Goal: Task Accomplishment & Management: Complete application form

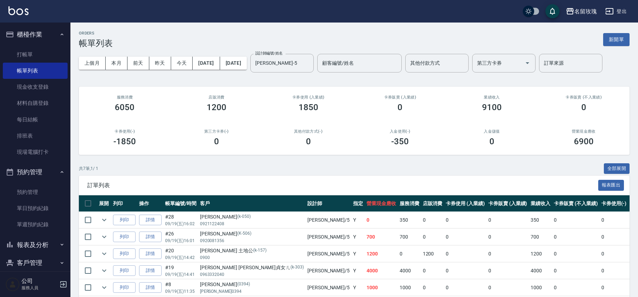
scroll to position [47, 0]
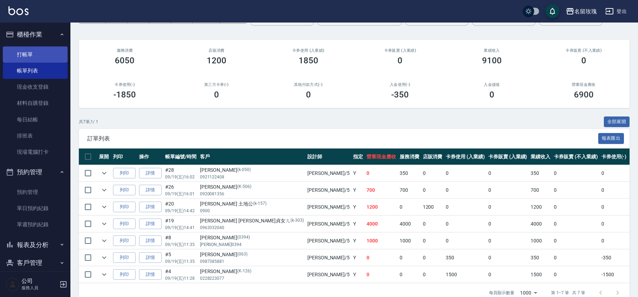
click at [27, 49] on link "打帳單" at bounding box center [35, 54] width 65 height 16
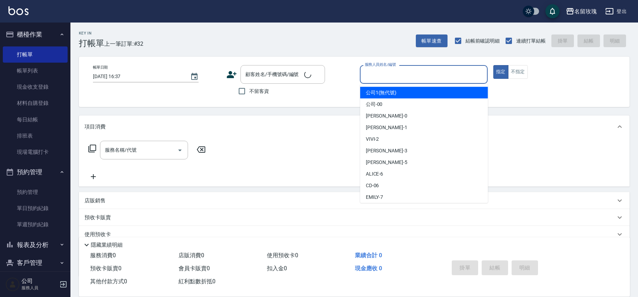
click at [382, 69] on input "服務人員姓名/編號" at bounding box center [423, 74] width 121 height 12
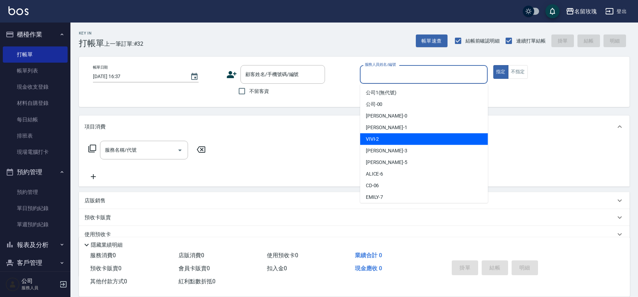
click at [376, 144] on div "VIVI -2" at bounding box center [424, 139] width 128 height 12
type input "VIVI-2"
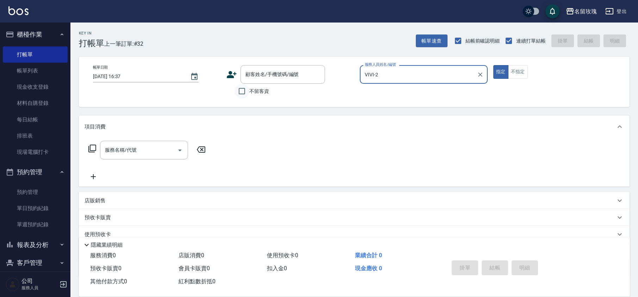
click at [240, 91] on input "不留客資" at bounding box center [241, 91] width 15 height 15
checkbox input "true"
click at [519, 75] on button "不指定" at bounding box center [518, 72] width 20 height 14
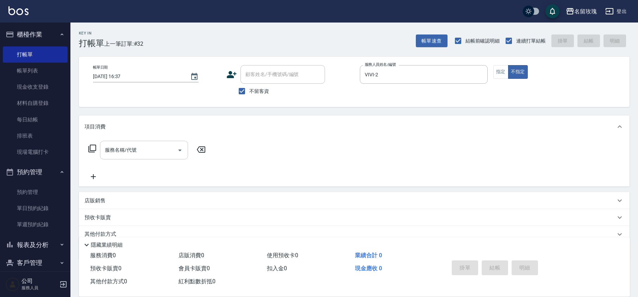
click at [111, 146] on div "服務名稱/代號 服務名稱/代號" at bounding box center [144, 150] width 88 height 19
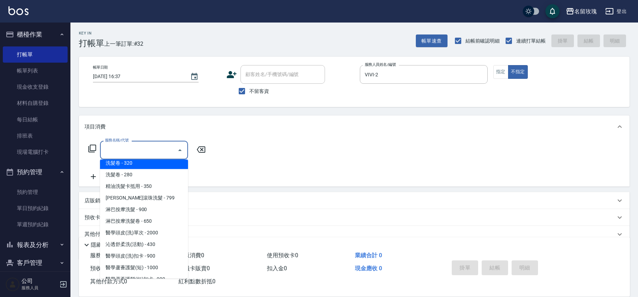
scroll to position [141, 0]
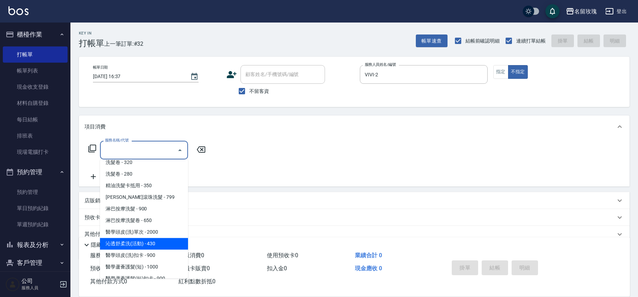
click at [160, 238] on span "沁透舒柔洗(活動) - 430" at bounding box center [144, 244] width 88 height 12
type input "[PERSON_NAME]透[PERSON_NAME]洗(活動)(228)"
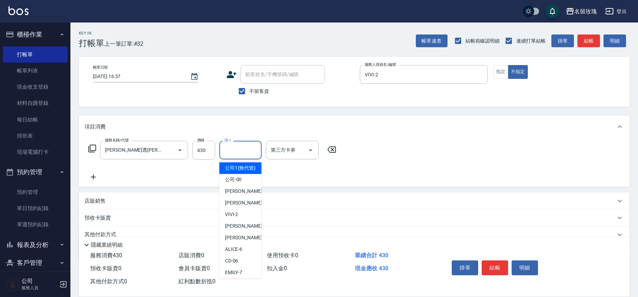
click at [235, 148] on input "洗-1" at bounding box center [240, 150] width 36 height 12
drag, startPoint x: 246, startPoint y: 217, endPoint x: 232, endPoint y: 214, distance: 15.0
click at [246, 217] on div "VIVI -2" at bounding box center [240, 215] width 42 height 12
type input "VIVI-2"
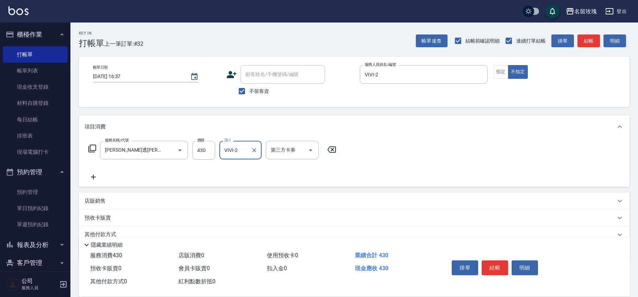
click at [95, 176] on icon at bounding box center [93, 177] width 18 height 8
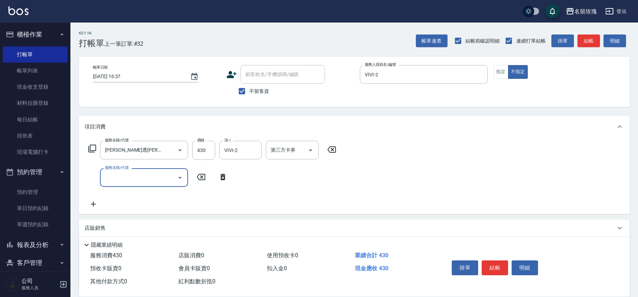
click at [108, 181] on input "服務名稱/代號" at bounding box center [138, 177] width 71 height 12
type input "剪髮(301)"
click at [489, 267] on button "結帳" at bounding box center [494, 267] width 26 height 15
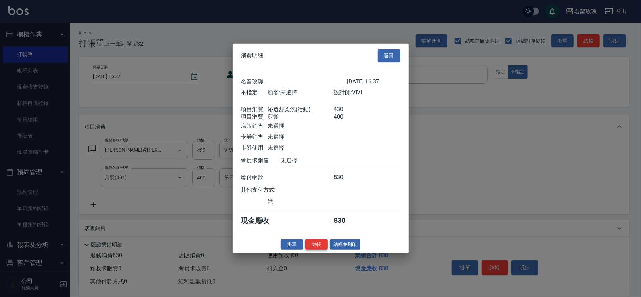
click at [320, 247] on button "結帳" at bounding box center [316, 244] width 23 height 11
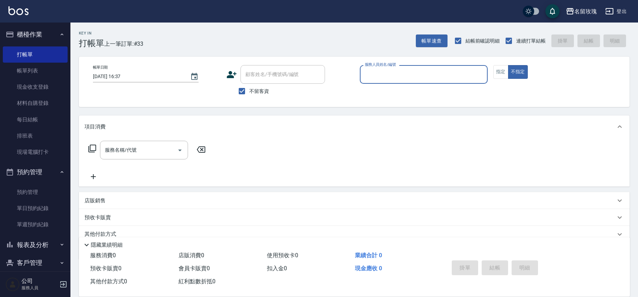
click at [272, 85] on div "不留客資" at bounding box center [275, 91] width 99 height 15
click at [265, 85] on label "不留客資" at bounding box center [251, 91] width 34 height 15
click at [249, 85] on input "不留客資" at bounding box center [241, 91] width 15 height 15
checkbox input "false"
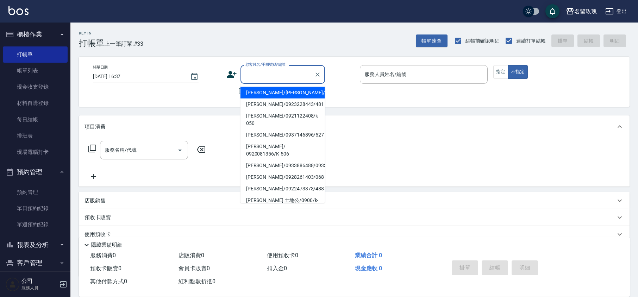
click at [265, 70] on div "顧客姓名/手機號碼/編號 顧客姓名/手機號碼/編號" at bounding box center [282, 74] width 84 height 19
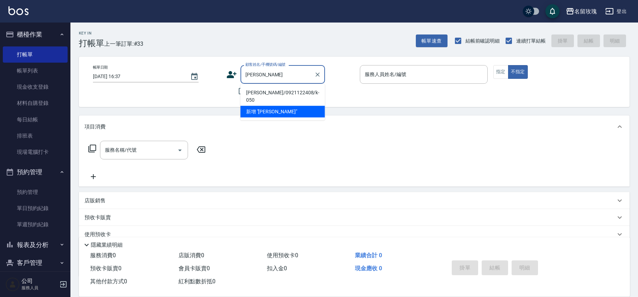
click at [269, 93] on li "[PERSON_NAME]/0921122408/k-050" at bounding box center [282, 96] width 84 height 19
type input "[PERSON_NAME]/0921122408/k-050"
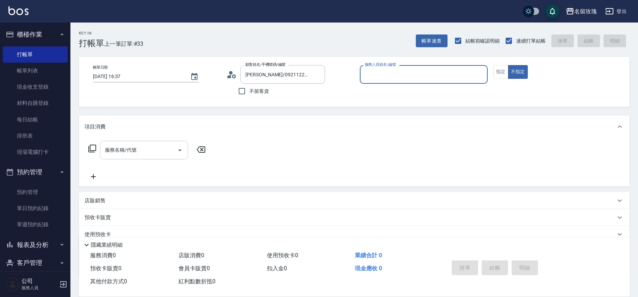
type input "[PERSON_NAME]-5"
click at [495, 76] on button "指定" at bounding box center [500, 72] width 15 height 14
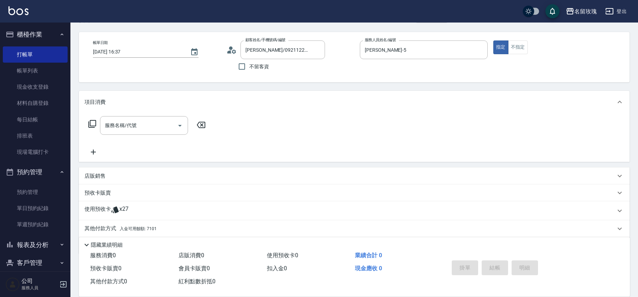
scroll to position [48, 0]
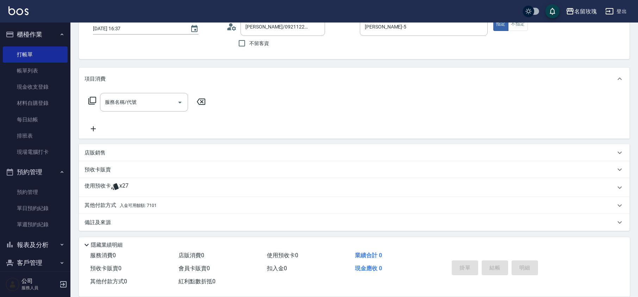
click at [101, 191] on p "使用預收卡" at bounding box center [97, 187] width 26 height 11
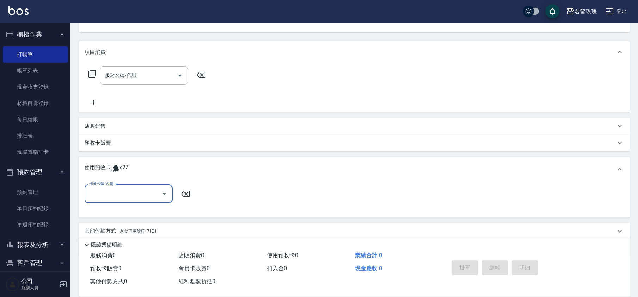
scroll to position [100, 0]
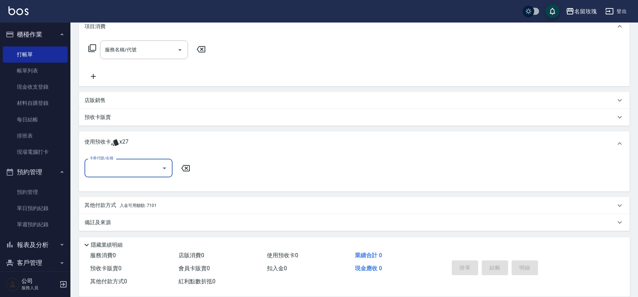
click at [152, 172] on input "卡券代號/名稱" at bounding box center [123, 168] width 71 height 12
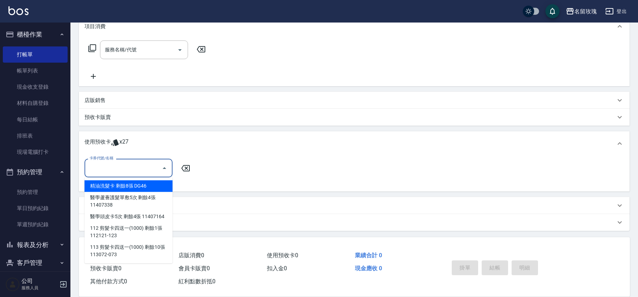
click at [134, 184] on div "精油洗髮卡 剩餘8張 DG46" at bounding box center [128, 186] width 88 height 12
type input "精油洗髮卡 DG46"
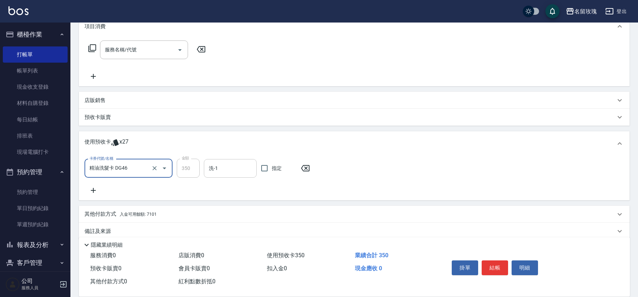
click at [244, 171] on input "洗-1" at bounding box center [230, 168] width 46 height 12
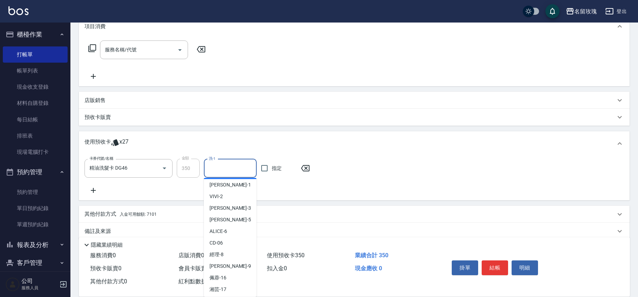
scroll to position [131, 0]
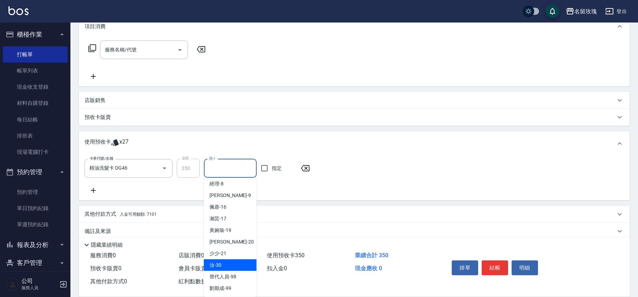
click at [224, 263] on div "汝 -30" at bounding box center [230, 265] width 53 height 12
type input "汝-30"
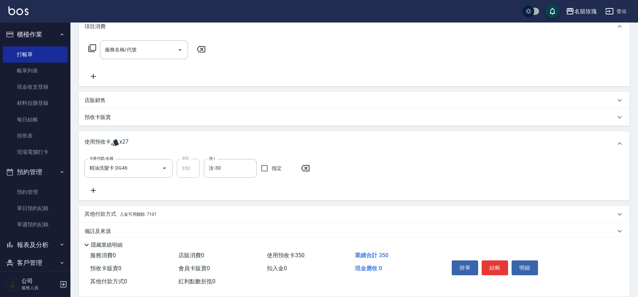
click at [228, 188] on div "卡券代號/名稱 精油洗髮卡 DG46 卡券代號/名稱 金額 350 金額 洗-1 汝-30 洗-1 指定" at bounding box center [353, 177] width 539 height 36
type input "[DATE] 16:50"
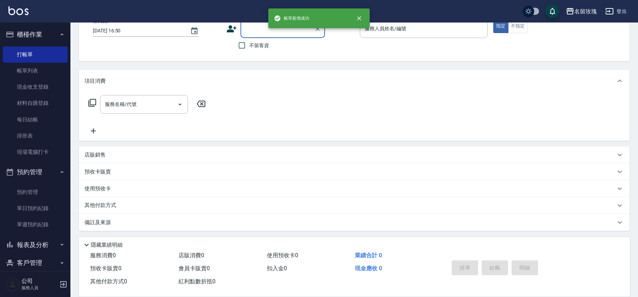
scroll to position [0, 0]
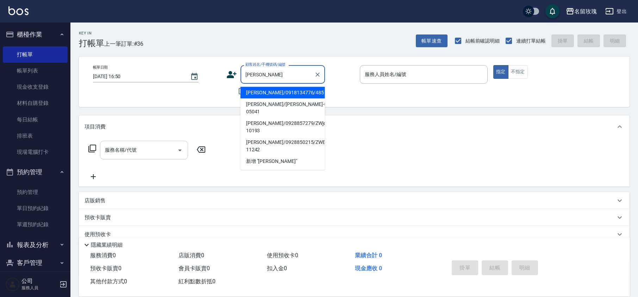
drag, startPoint x: 267, startPoint y: 90, endPoint x: 158, endPoint y: 157, distance: 127.6
click at [267, 90] on li "[PERSON_NAME]/0918134776/485" at bounding box center [282, 93] width 84 height 12
type input "[PERSON_NAME]/0918134776/485"
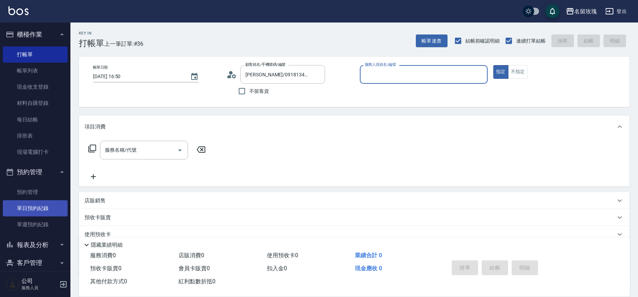
type input "VIVI-2"
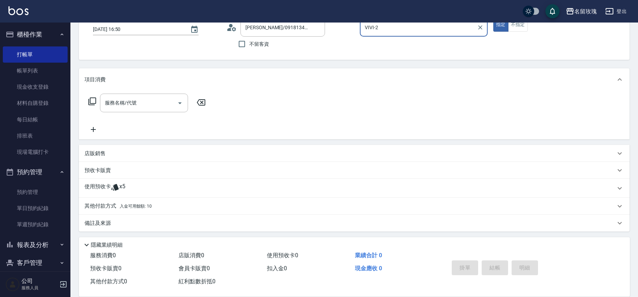
scroll to position [48, 0]
click at [131, 209] on p "其他付款方式 入金可用餘額: 10" at bounding box center [117, 206] width 67 height 8
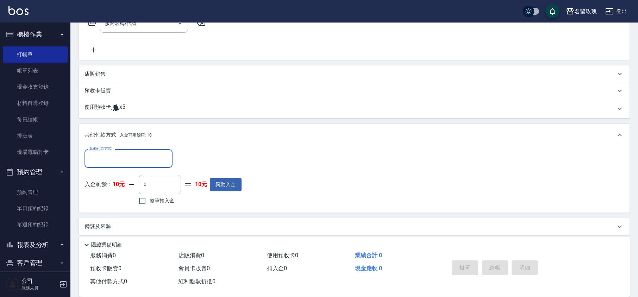
scroll to position [131, 0]
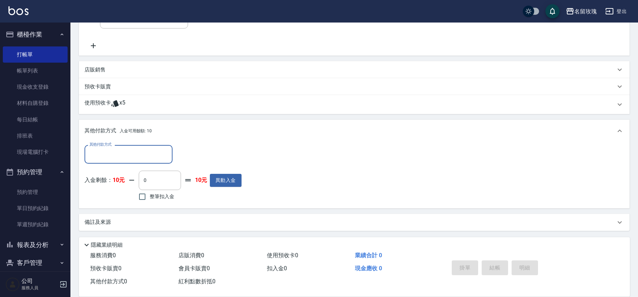
click at [124, 117] on div "項目消費 服務名稱/代號 服務名稱/代號 店販銷售 服務人員姓名/編號 服務人員姓名/編號 商品代號/名稱 商品代號/名稱 預收卡販賣 卡券名稱/代號 卡券名…" at bounding box center [354, 108] width 550 height 246
click at [114, 107] on icon at bounding box center [115, 103] width 8 height 8
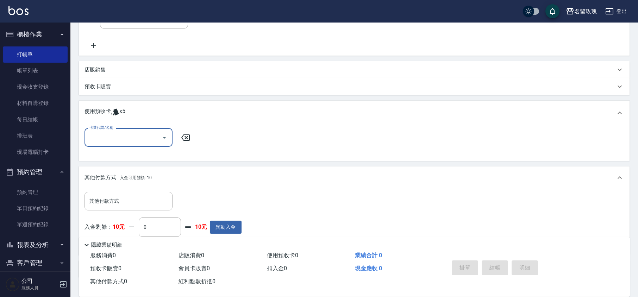
scroll to position [0, 0]
click at [120, 141] on input "卡券代號/名稱" at bounding box center [123, 137] width 71 height 12
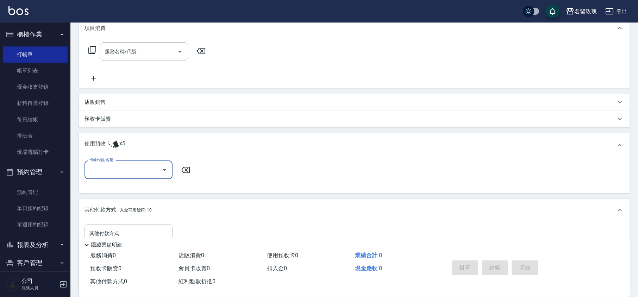
scroll to position [178, 0]
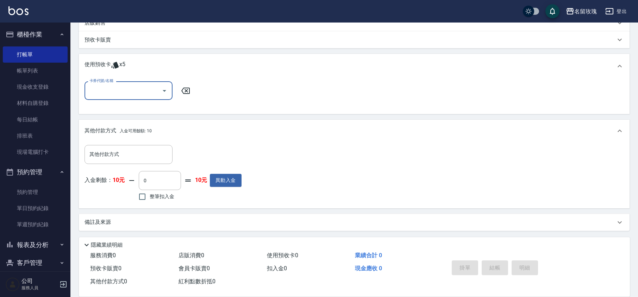
click at [120, 96] on input "卡券代號/名稱" at bounding box center [123, 90] width 71 height 12
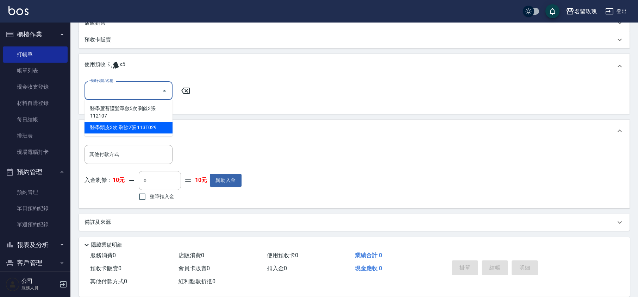
click at [120, 128] on div "醫學頭皮3次 剩餘2張 113T029" at bounding box center [128, 128] width 88 height 12
type input "醫學頭皮3次 113T029"
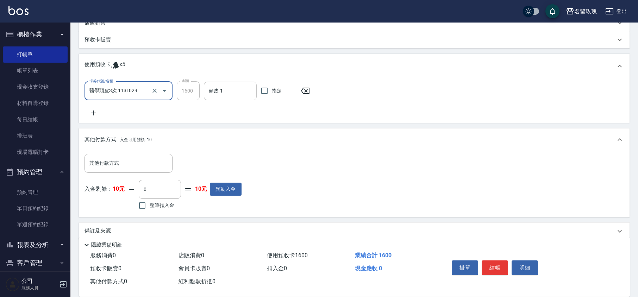
click at [231, 89] on input "頭皮-1" at bounding box center [230, 91] width 46 height 12
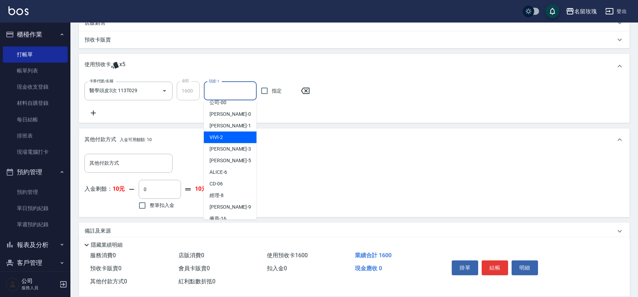
scroll to position [131, 0]
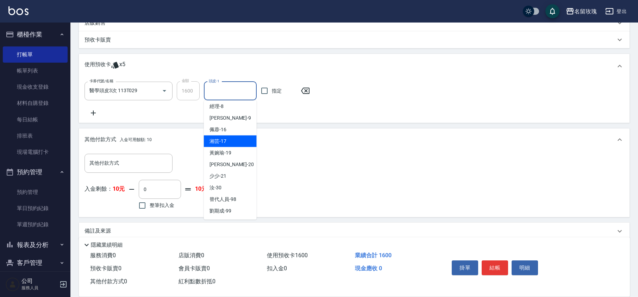
click at [208, 141] on div "湘芸 -17" at bounding box center [230, 141] width 53 height 12
type input "湘芸-17"
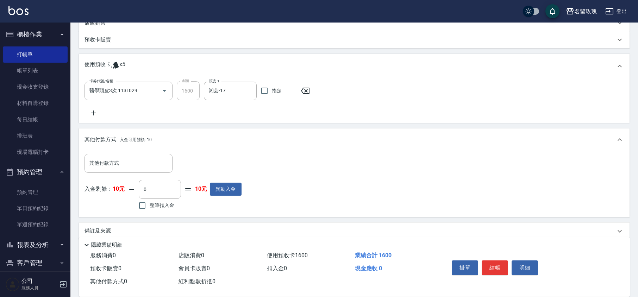
scroll to position [37, 0]
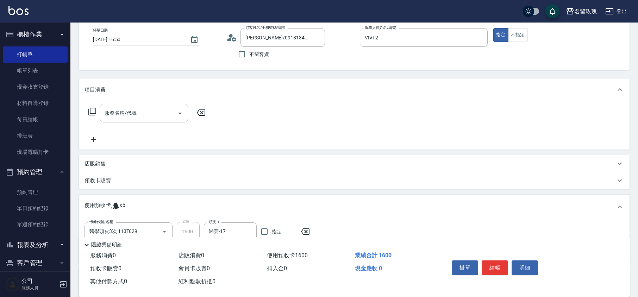
click at [126, 116] on input "服務名稱/代號" at bounding box center [138, 113] width 71 height 12
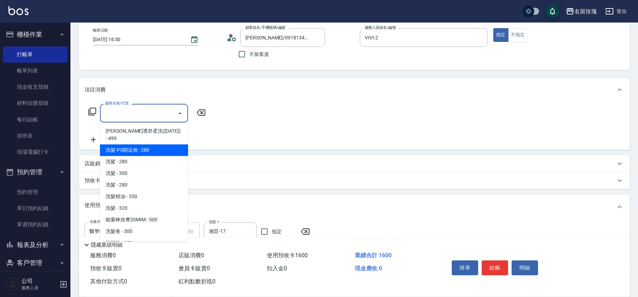
click at [97, 112] on div "服務名稱/代號 服務名稱/代號" at bounding box center [146, 113] width 125 height 19
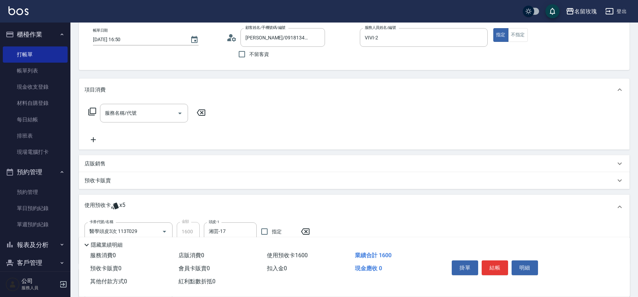
click at [93, 112] on icon at bounding box center [92, 111] width 8 height 8
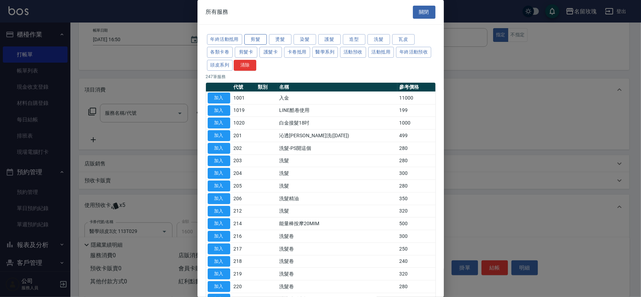
click at [261, 43] on button "剪髮" at bounding box center [255, 39] width 23 height 11
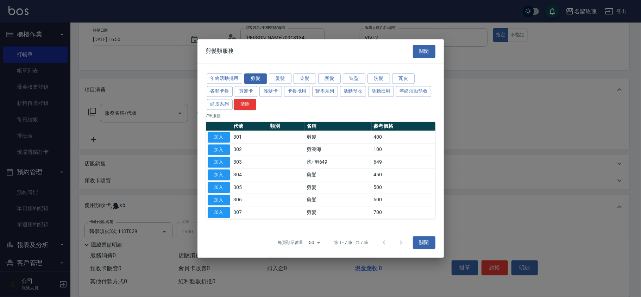
click at [219, 211] on button "加入" at bounding box center [219, 212] width 23 height 11
type input "剪髮(307)"
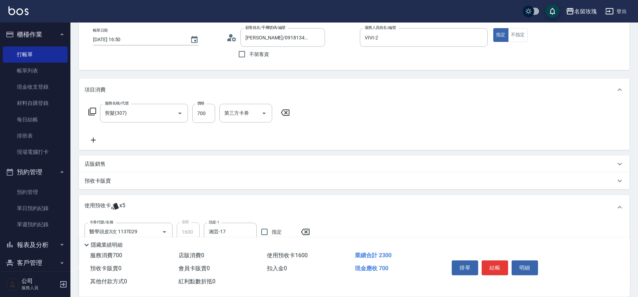
scroll to position [0, 0]
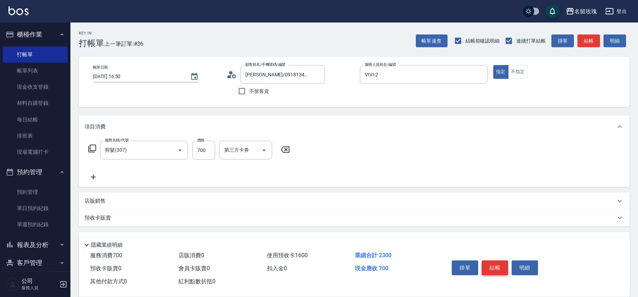
click at [491, 267] on button "結帳" at bounding box center [494, 267] width 26 height 15
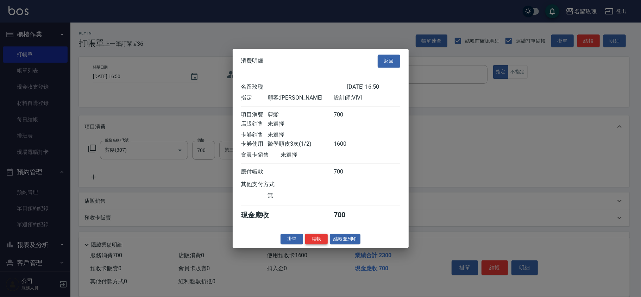
click at [317, 245] on button "結帳" at bounding box center [316, 239] width 23 height 11
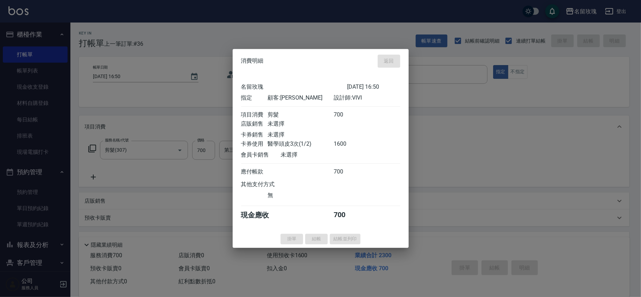
type input "[DATE] 16:57"
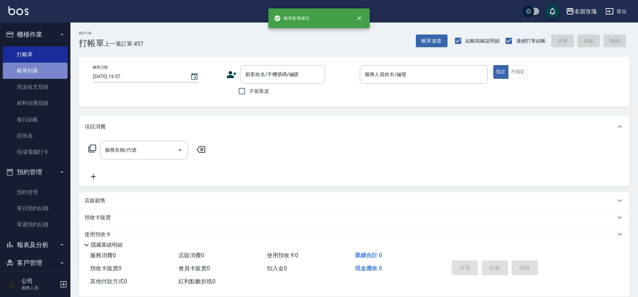
click at [37, 65] on link "帳單列表" at bounding box center [35, 71] width 65 height 16
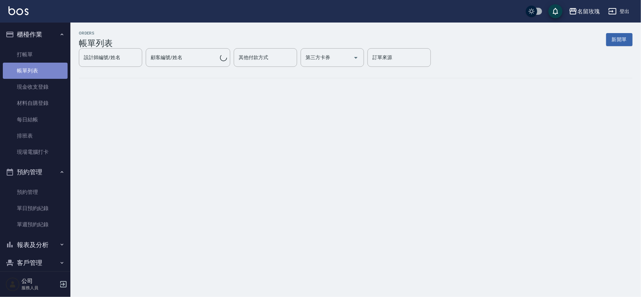
click at [52, 70] on link "帳單列表" at bounding box center [35, 71] width 65 height 16
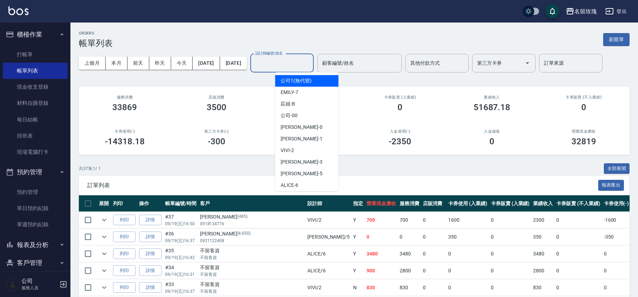
click at [297, 64] on input "設計師編號/姓名" at bounding box center [281, 63] width 57 height 12
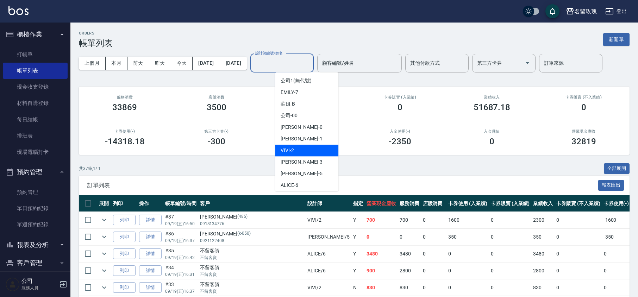
click at [294, 148] on div "VIVI -2" at bounding box center [306, 151] width 63 height 12
type input "VIVI-2"
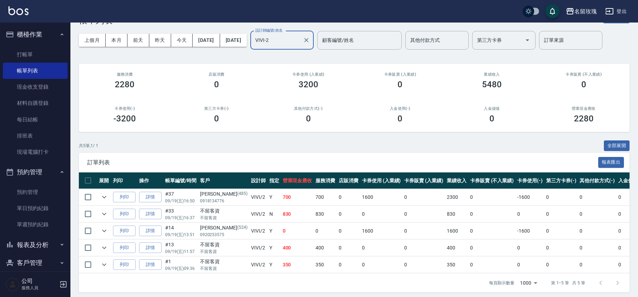
scroll to position [35, 0]
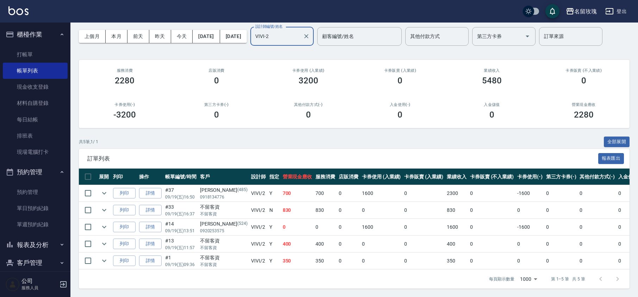
click at [34, 44] on ul "打帳單 帳單列表 現金收支登錄 材料自購登錄 每日結帳 排班表 現場電腦打卡" at bounding box center [35, 104] width 65 height 120
click at [32, 53] on link "打帳單" at bounding box center [35, 54] width 65 height 16
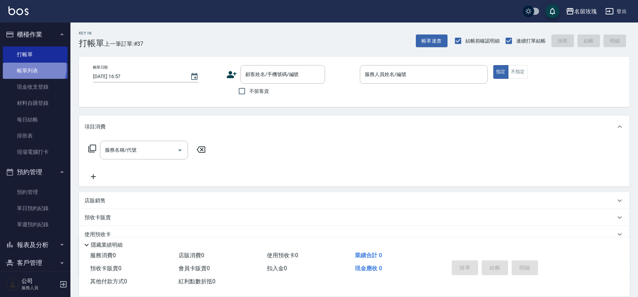
click at [30, 68] on link "帳單列表" at bounding box center [35, 71] width 65 height 16
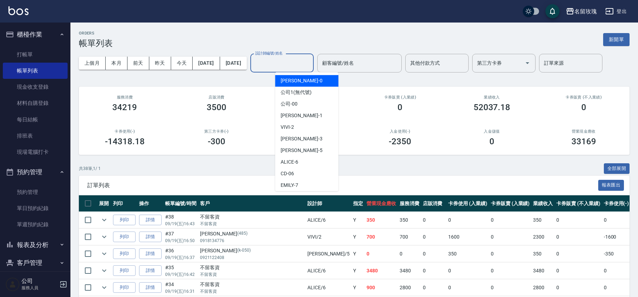
click at [295, 58] on input "設計師編號/姓名" at bounding box center [281, 63] width 57 height 12
click at [300, 132] on div "VIVI -2" at bounding box center [306, 127] width 63 height 12
type input "VIVI-2"
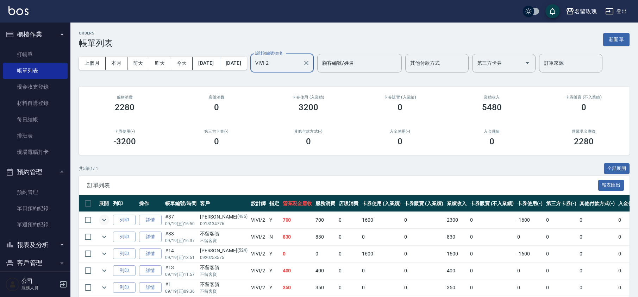
click at [107, 220] on icon "expand row" at bounding box center [104, 220] width 8 height 8
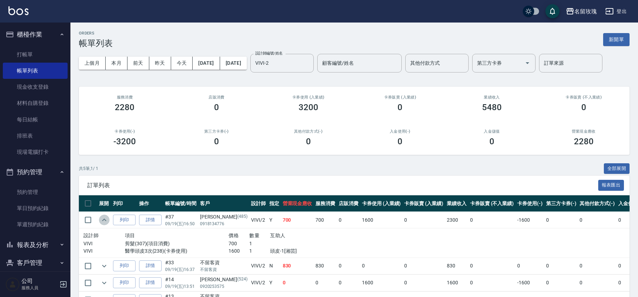
click at [107, 219] on icon "expand row" at bounding box center [104, 220] width 8 height 8
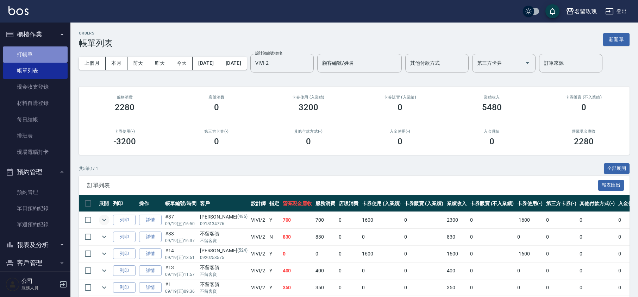
click at [53, 51] on link "打帳單" at bounding box center [35, 54] width 65 height 16
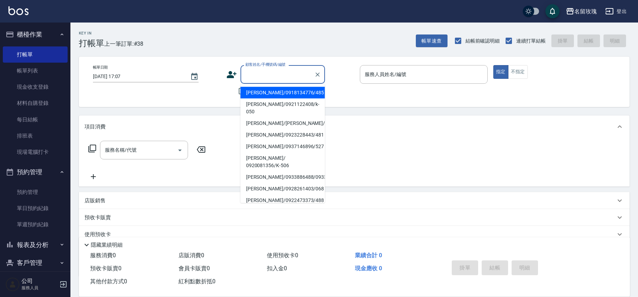
click at [258, 75] on input "顧客姓名/手機號碼/編號" at bounding box center [278, 74] width 68 height 12
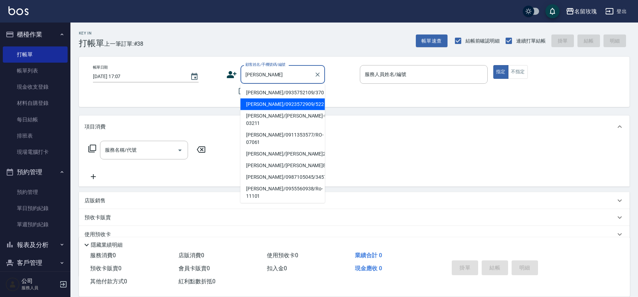
click at [253, 99] on li "[PERSON_NAME]/0923572909/522" at bounding box center [282, 105] width 84 height 12
type input "[PERSON_NAME]/0923572909/522"
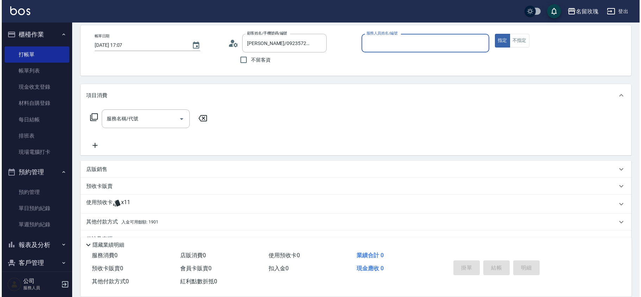
scroll to position [48, 0]
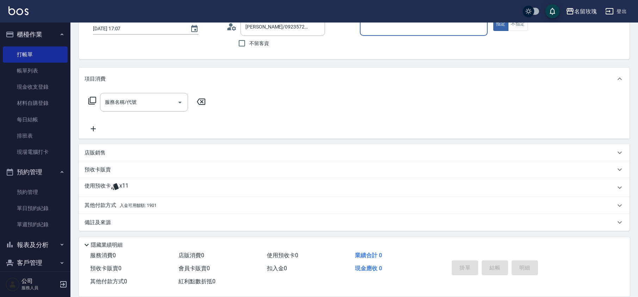
click at [233, 27] on icon at bounding box center [231, 26] width 11 height 11
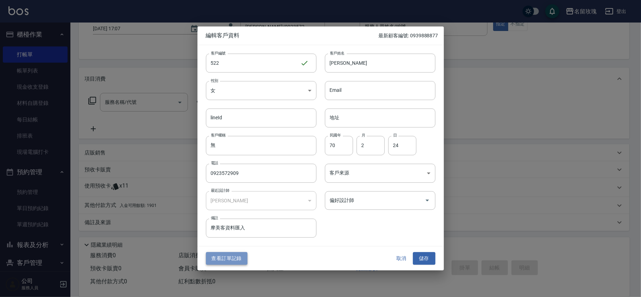
click at [230, 258] on button "查看訂單記錄" at bounding box center [227, 258] width 42 height 13
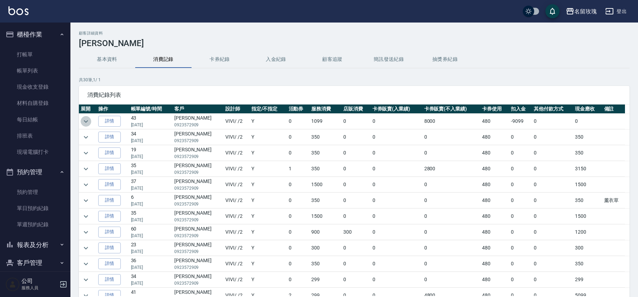
click at [86, 122] on icon "expand row" at bounding box center [86, 121] width 4 height 2
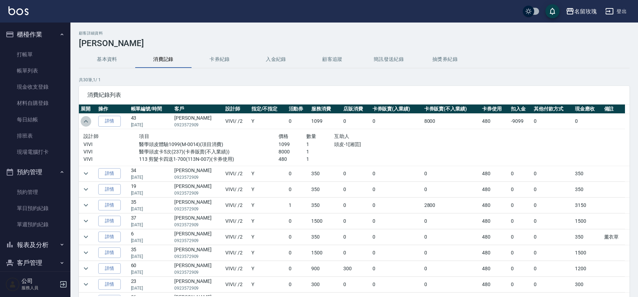
click at [86, 122] on icon "expand row" at bounding box center [86, 121] width 8 height 8
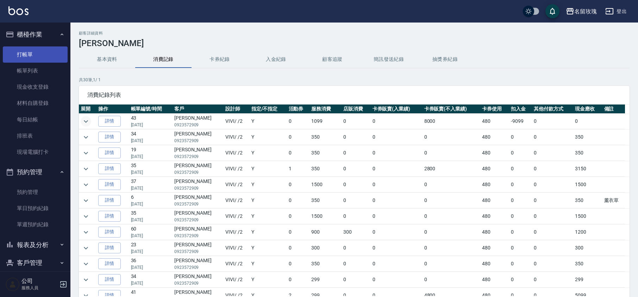
click at [40, 52] on link "打帳單" at bounding box center [35, 54] width 65 height 16
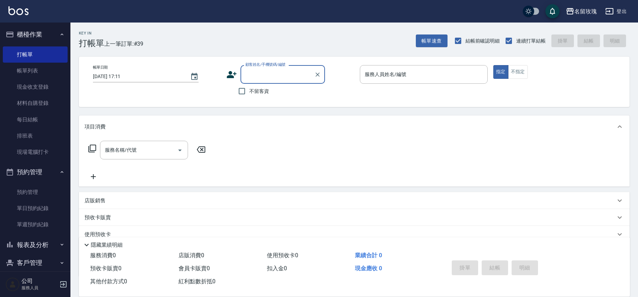
click at [289, 75] on input "顧客姓名/手機號碼/編號" at bounding box center [278, 74] width 68 height 12
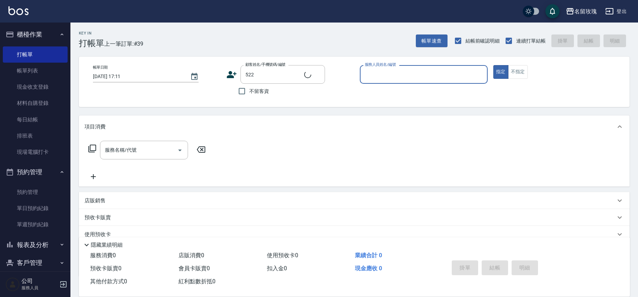
type input "[PERSON_NAME]/0923572909/522"
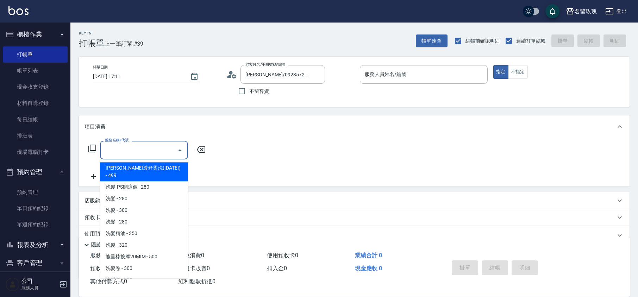
click at [114, 152] on input "服務名稱/代號" at bounding box center [138, 150] width 71 height 12
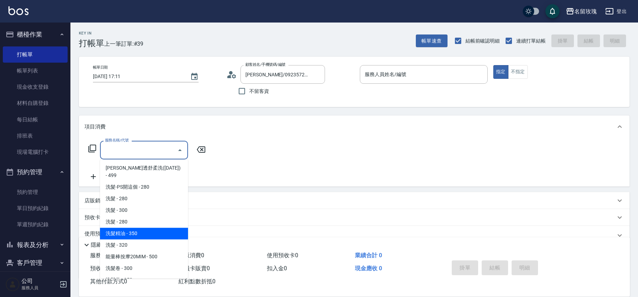
drag, startPoint x: 147, startPoint y: 226, endPoint x: 191, endPoint y: 194, distance: 55.0
click at [149, 228] on span "洗髮精油 - 350" at bounding box center [144, 234] width 88 height 12
type input "洗髮精油(206)"
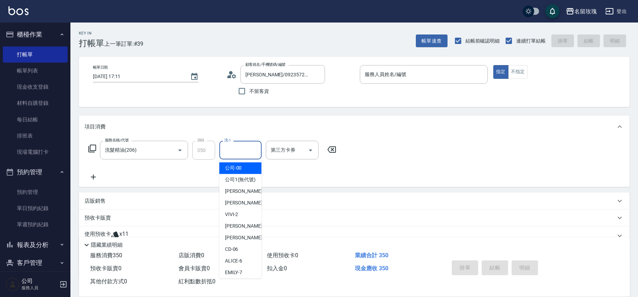
click at [245, 148] on input "洗-1" at bounding box center [240, 150] width 36 height 12
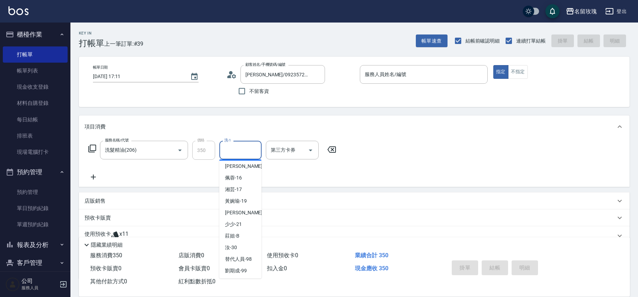
scroll to position [138, 0]
click at [244, 190] on div "湘芸 -17" at bounding box center [240, 189] width 42 height 12
type input "湘芸-17"
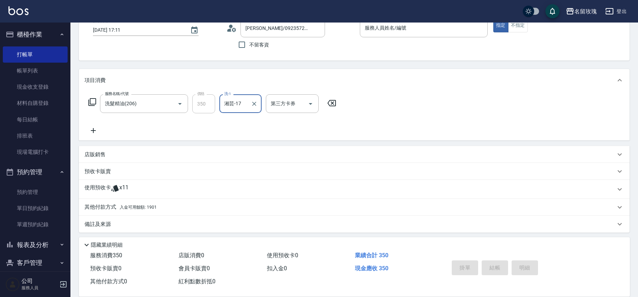
scroll to position [47, 0]
click at [122, 185] on span "x11" at bounding box center [123, 189] width 9 height 11
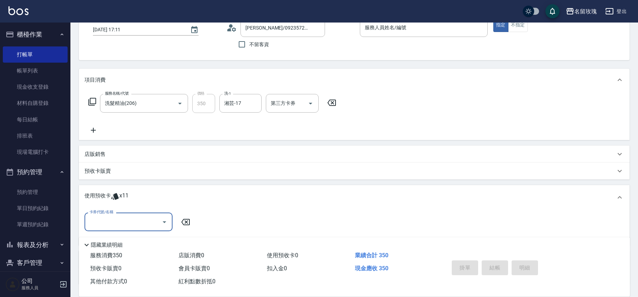
scroll to position [0, 0]
click at [166, 220] on icon "Open" at bounding box center [164, 222] width 8 height 8
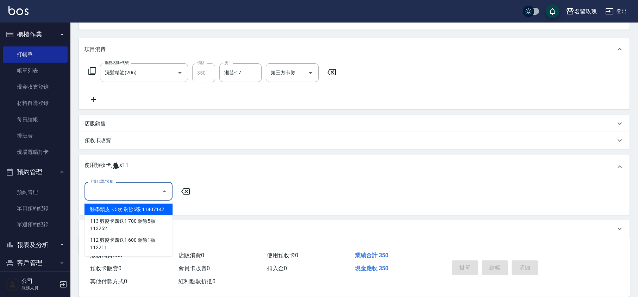
scroll to position [94, 0]
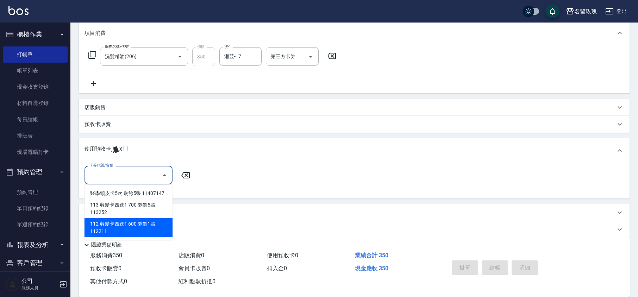
click at [162, 225] on div "112 剪髮卡四送1-600 剩餘1張 112211" at bounding box center [128, 227] width 88 height 19
type input "112 剪髮卡四送1-600 112211"
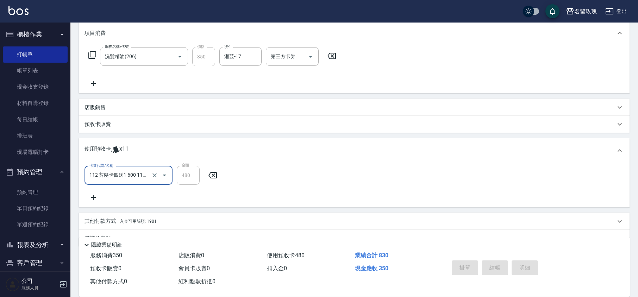
scroll to position [110, 0]
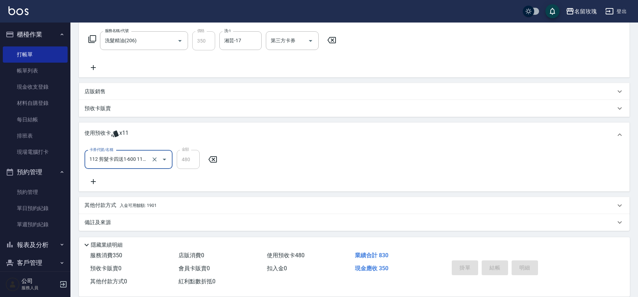
click at [96, 91] on p "店販銷售" at bounding box center [94, 91] width 21 height 7
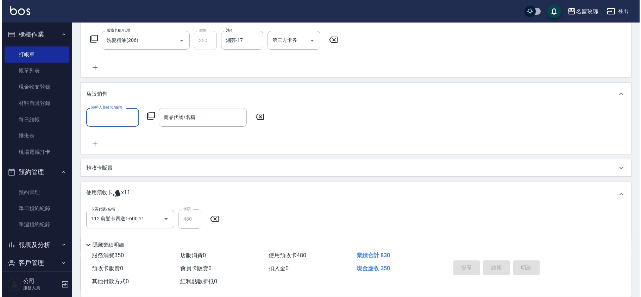
scroll to position [0, 0]
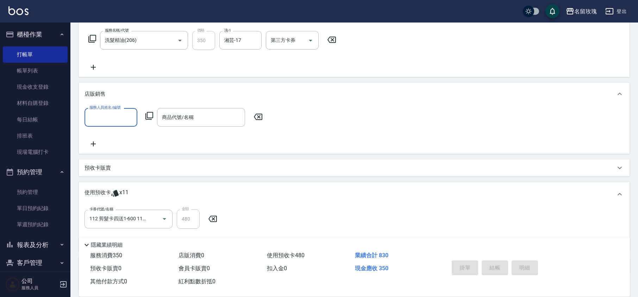
click at [103, 120] on input "服務人員姓名/編號" at bounding box center [111, 117] width 46 height 12
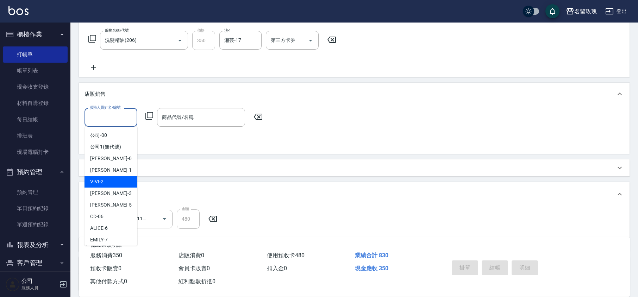
click at [122, 186] on div "VIVI -2" at bounding box center [110, 182] width 53 height 12
type input "VIVI-2"
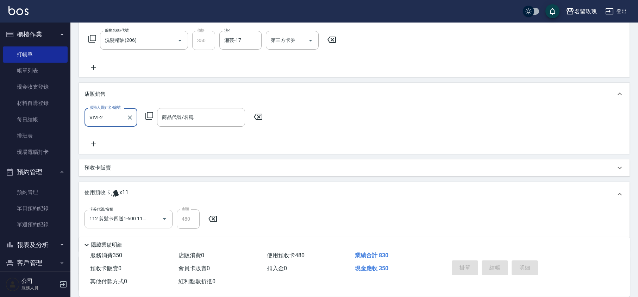
click at [151, 114] on icon at bounding box center [149, 116] width 8 height 8
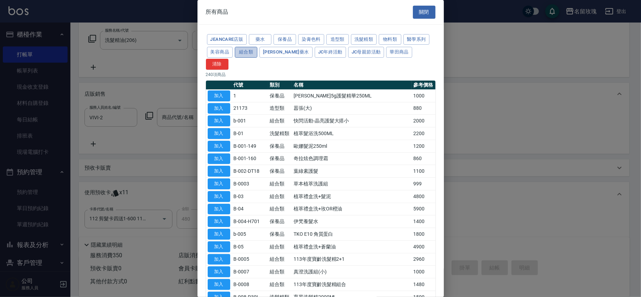
click at [250, 52] on button "組合類" at bounding box center [246, 52] width 23 height 11
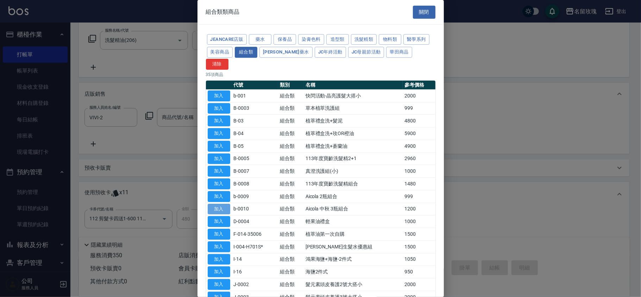
click at [216, 204] on button "加入" at bounding box center [219, 209] width 23 height 11
type input "Aicola 中秋 3瓶組合"
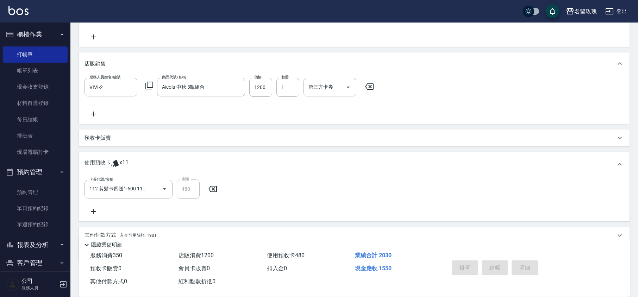
scroll to position [170, 0]
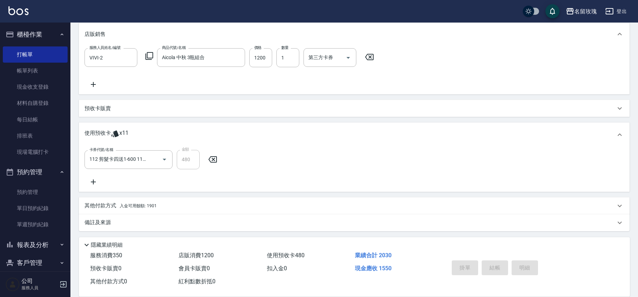
click at [150, 204] on span "入金可用餘額: 1901" at bounding box center [138, 205] width 37 height 5
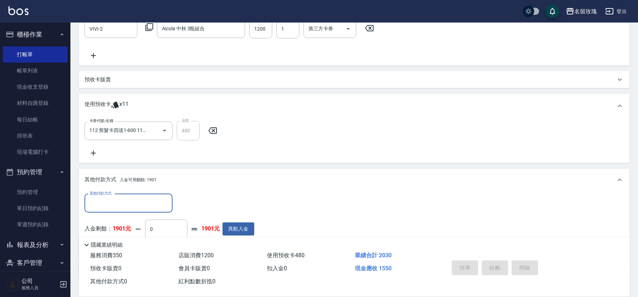
scroll to position [246, 0]
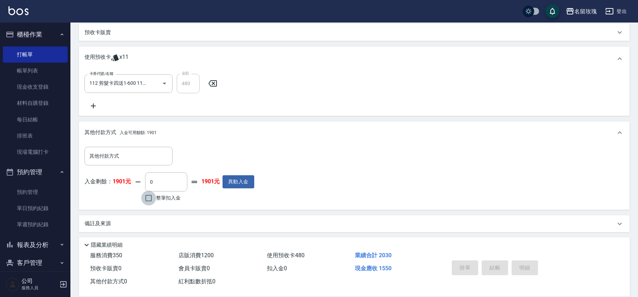
click at [147, 199] on input "整筆扣入金" at bounding box center [148, 198] width 15 height 15
checkbox input "true"
type input "1550"
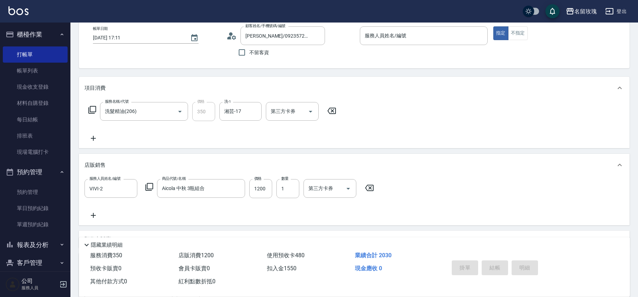
scroll to position [0, 0]
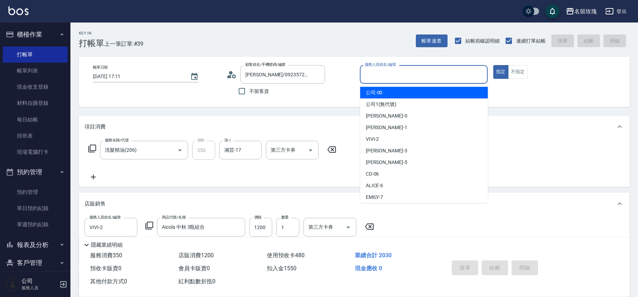
click at [382, 77] on input "服務人員姓名/編號" at bounding box center [423, 74] width 121 height 12
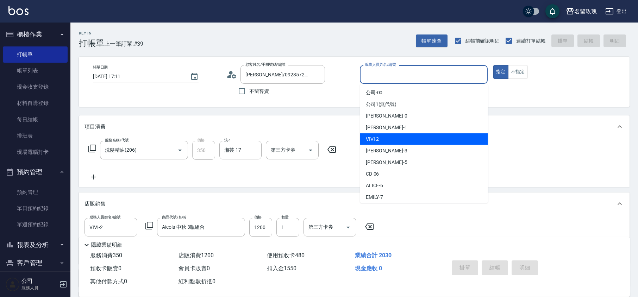
click at [387, 138] on div "VIVI -2" at bounding box center [424, 139] width 128 height 12
type input "VIVI-2"
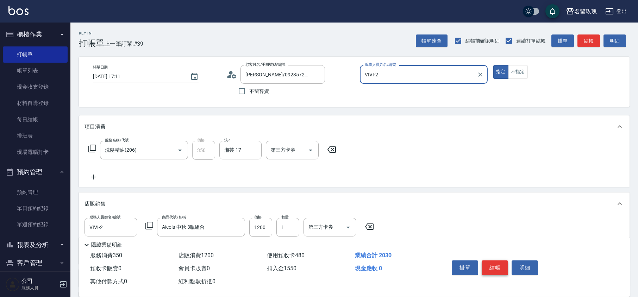
click at [499, 263] on button "結帳" at bounding box center [494, 267] width 26 height 15
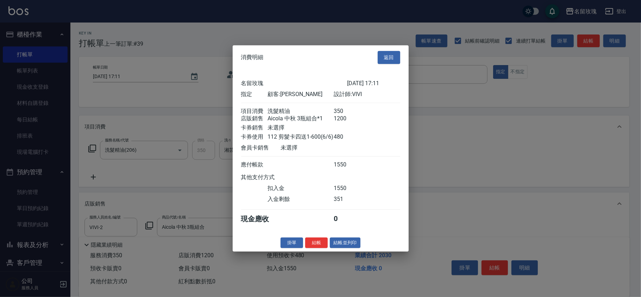
click at [320, 246] on button "結帳" at bounding box center [316, 242] width 23 height 11
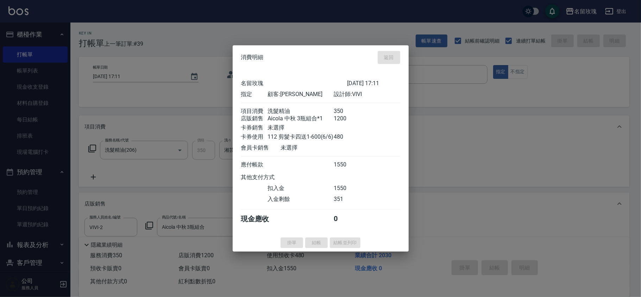
type input "[DATE] 17:12"
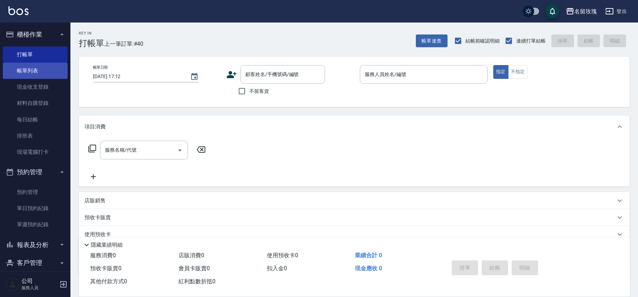
click at [26, 69] on link "帳單列表" at bounding box center [35, 71] width 65 height 16
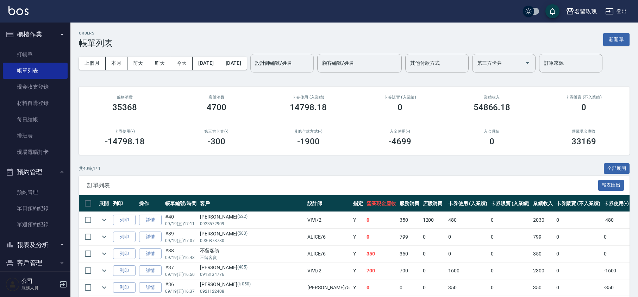
click at [290, 61] on input "設計師編號/姓名" at bounding box center [281, 63] width 57 height 12
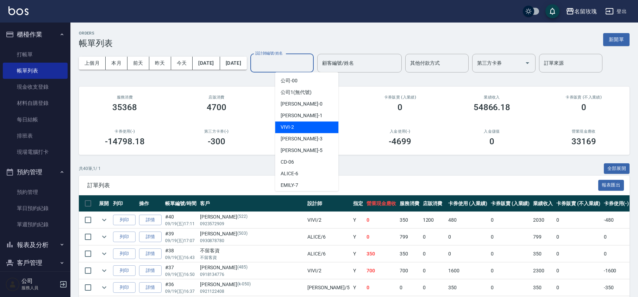
click at [306, 127] on div "VIVI -2" at bounding box center [306, 127] width 63 height 12
type input "VIVI-2"
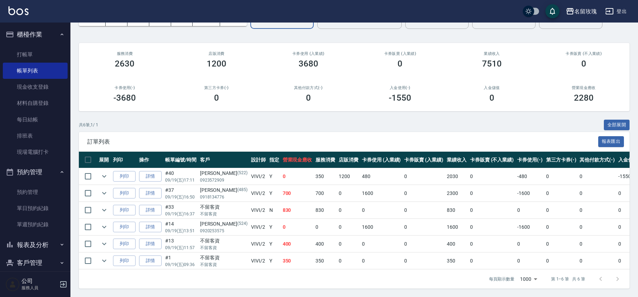
scroll to position [52, 0]
